Goal: Find specific page/section: Find specific page/section

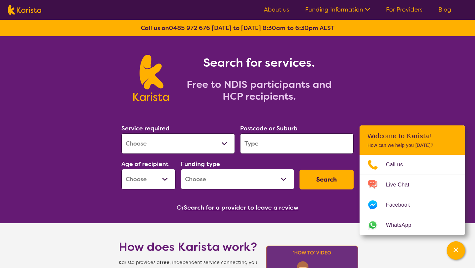
click at [167, 143] on select "Allied Health Assistant Assessment ([MEDICAL_DATA] or [MEDICAL_DATA]) Behaviour…" at bounding box center [178, 143] width 114 height 20
select select "[MEDICAL_DATA]"
click at [121, 133] on select "Allied Health Assistant Assessment ([MEDICAL_DATA] or [MEDICAL_DATA]) Behaviour…" at bounding box center [178, 143] width 114 height 20
click at [254, 142] on input "search" at bounding box center [297, 143] width 114 height 20
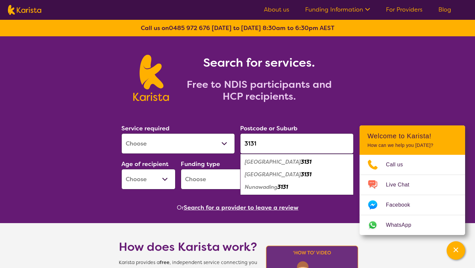
type input "3131"
click at [254, 174] on em "[GEOGRAPHIC_DATA]" at bounding box center [273, 174] width 56 height 7
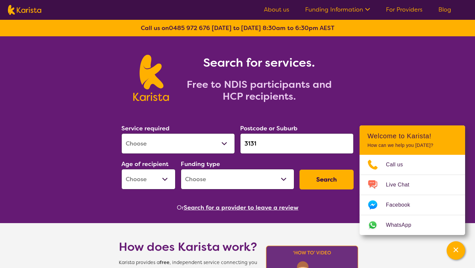
click at [154, 182] on select "Early Childhood - 0 to 9 Child - 10 to 11 Adolescent - 12 to 17 Adult - 18 to 6…" at bounding box center [148, 179] width 54 height 20
select select "EC"
click at [121, 169] on select "Early Childhood - 0 to 9 Child - 10 to 11 Adolescent - 12 to 17 Adult - 18 to 6…" at bounding box center [148, 179] width 54 height 20
click at [215, 174] on select "Home Care Package (HCP) National Disability Insurance Scheme (NDIS) I don't know" at bounding box center [238, 179] width 114 height 20
select select "NDIS"
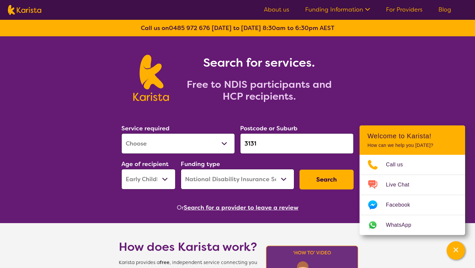
click at [181, 169] on select "Home Care Package (HCP) National Disability Insurance Scheme (NDIS) I don't know" at bounding box center [238, 179] width 114 height 20
click at [318, 177] on button "Search" at bounding box center [327, 180] width 54 height 20
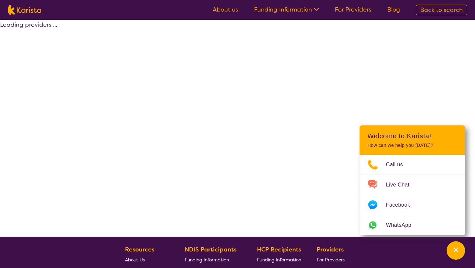
select select "by_score"
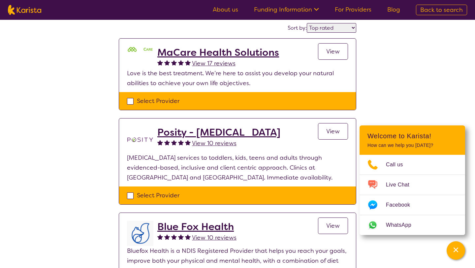
scroll to position [54, 0]
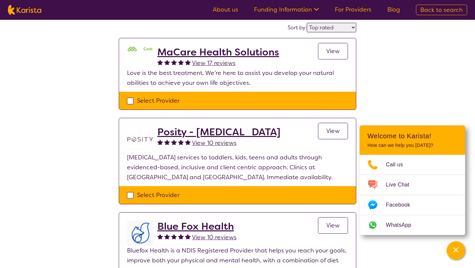
click at [215, 53] on h2 "MaCare Health Solutions" at bounding box center [218, 52] width 122 height 12
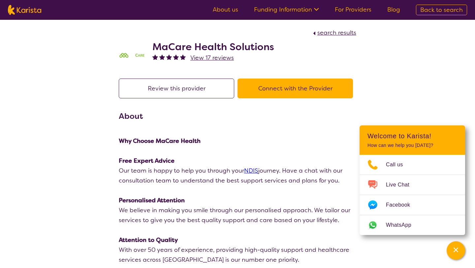
click at [220, 46] on h2 "MaCare Health Solutions" at bounding box center [214, 47] width 122 height 12
click at [282, 93] on button "Connect with the Provider" at bounding box center [296, 89] width 116 height 20
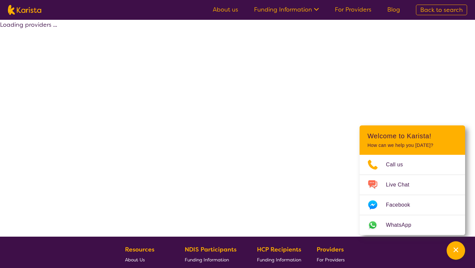
scroll to position [54, 0]
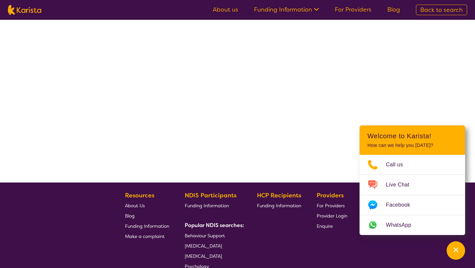
select select "by_score"
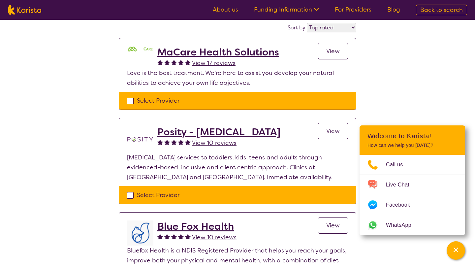
click at [177, 130] on h2 "Posity - [MEDICAL_DATA]" at bounding box center [218, 132] width 123 height 12
